Goal: Task Accomplishment & Management: Manage account settings

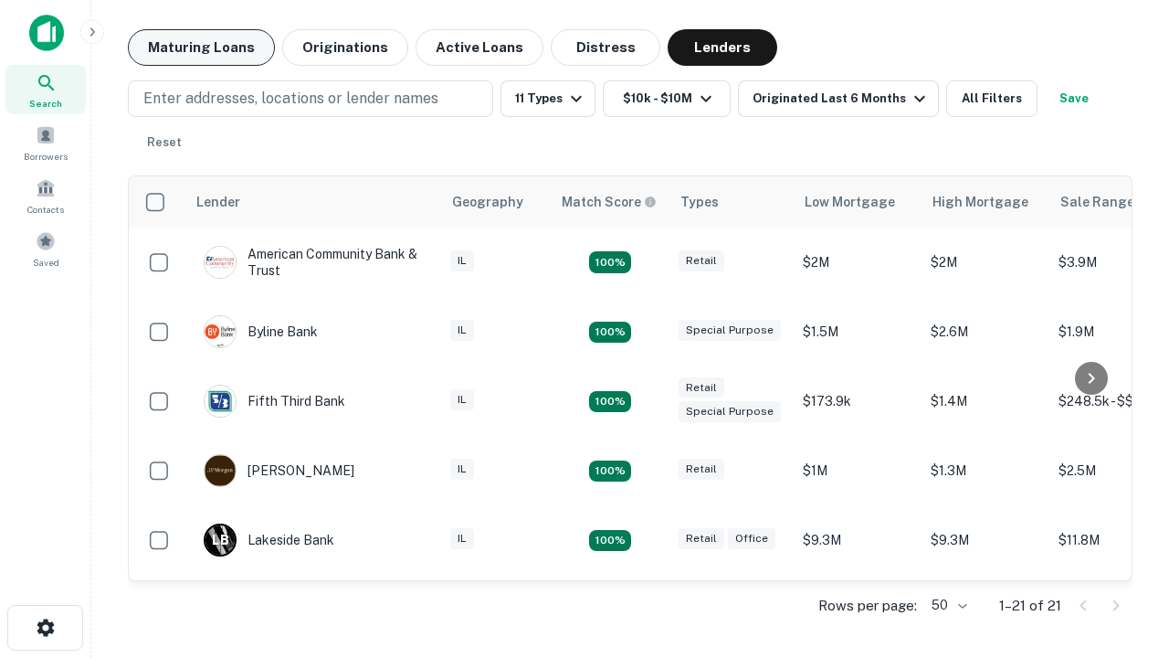
click at [201, 47] on button "Maturing Loans" at bounding box center [201, 47] width 147 height 37
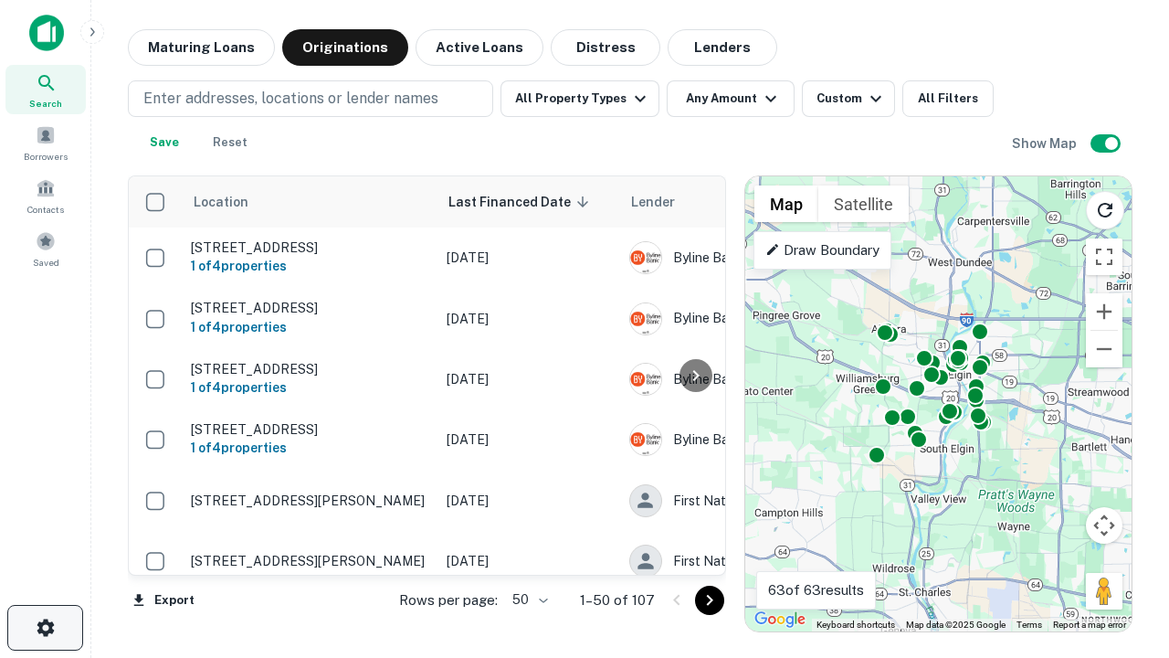
click at [45, 628] on icon "button" at bounding box center [46, 628] width 22 height 22
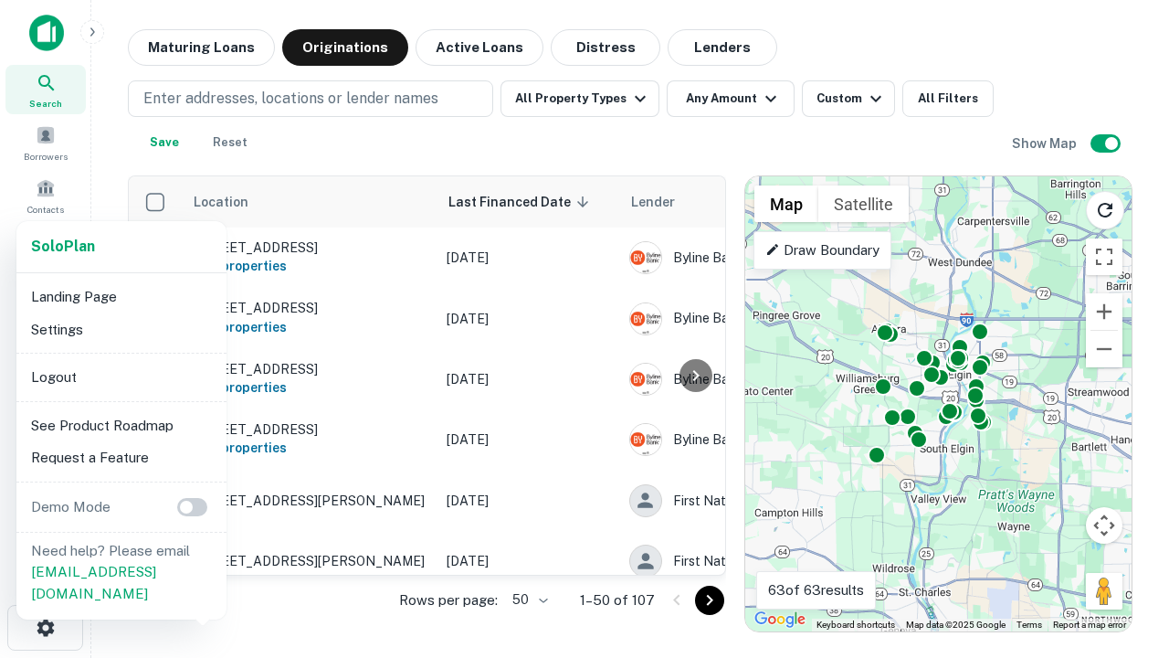
click at [121, 376] on li "Logout" at bounding box center [121, 377] width 195 height 33
